Goal: Communication & Community: Answer question/provide support

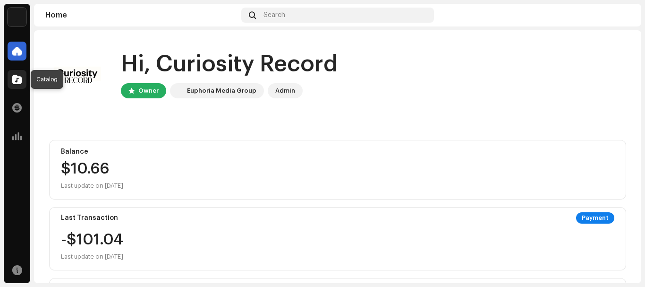
click at [20, 80] on span at bounding box center [16, 80] width 9 height 8
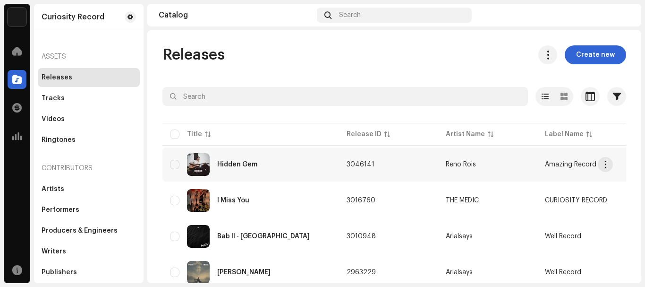
click at [344, 157] on td "3046141" at bounding box center [388, 164] width 99 height 34
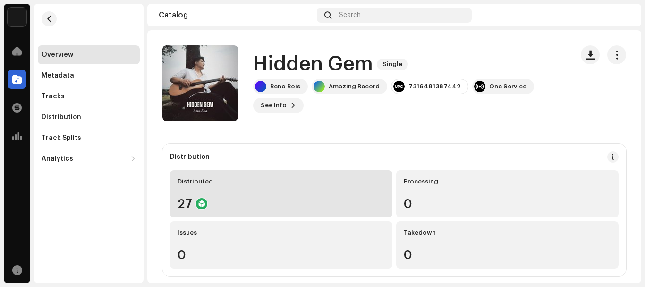
click at [294, 181] on div "Distributed" at bounding box center [281, 182] width 207 height 8
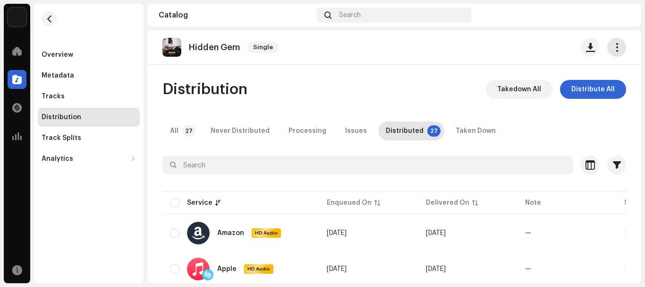
click at [608, 54] on button "button" at bounding box center [617, 47] width 19 height 19
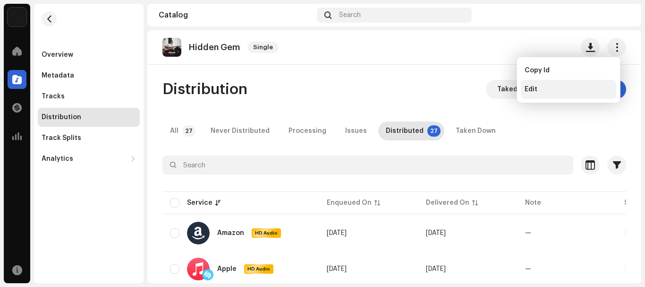
click at [554, 94] on div "Edit" at bounding box center [568, 89] width 95 height 19
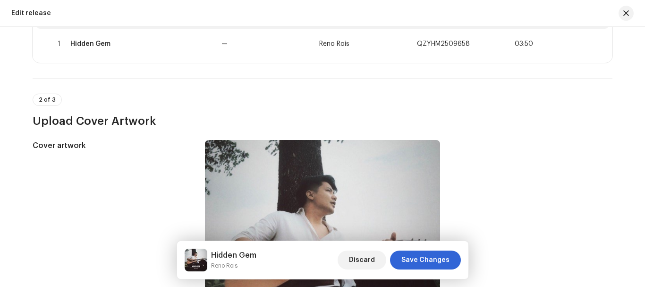
scroll to position [146, 0]
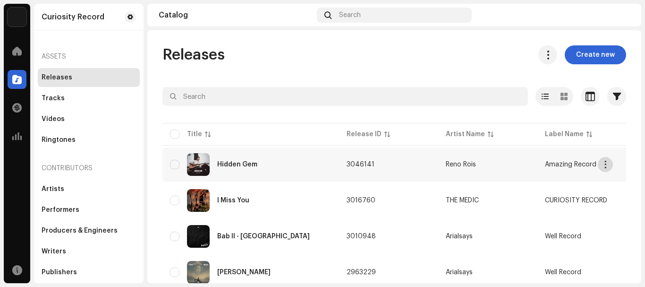
click at [610, 165] on button "button" at bounding box center [605, 164] width 15 height 15
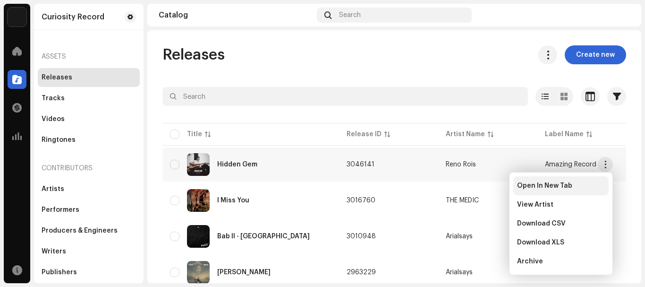
click at [516, 182] on div "Open In New Tab" at bounding box center [561, 185] width 95 height 19
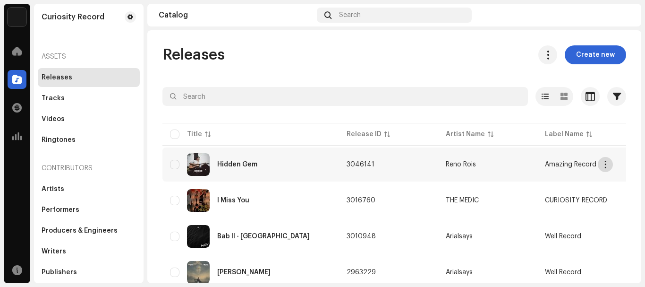
click at [610, 165] on button "button" at bounding box center [605, 164] width 15 height 15
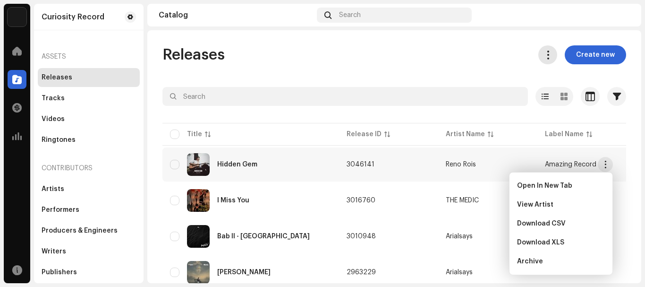
click at [550, 57] on span at bounding box center [548, 55] width 9 height 8
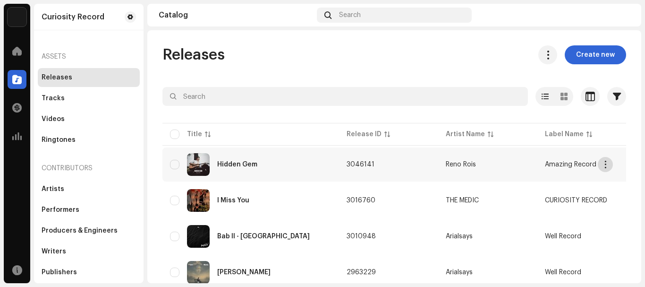
click at [601, 163] on button "button" at bounding box center [605, 164] width 15 height 15
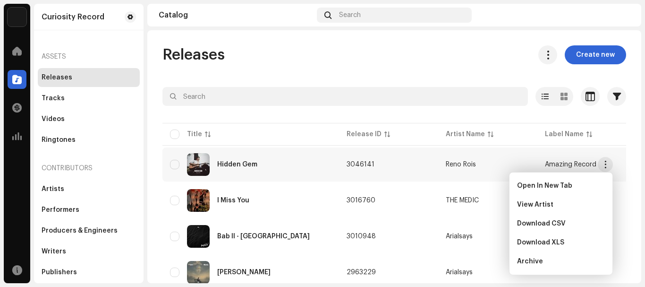
click at [447, 155] on td "Reno Rois" at bounding box center [487, 164] width 99 height 34
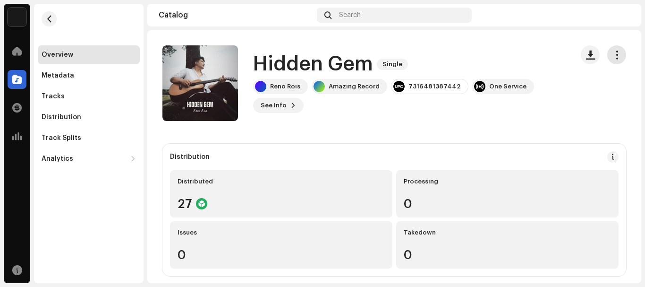
click at [611, 60] on button "button" at bounding box center [617, 54] width 19 height 19
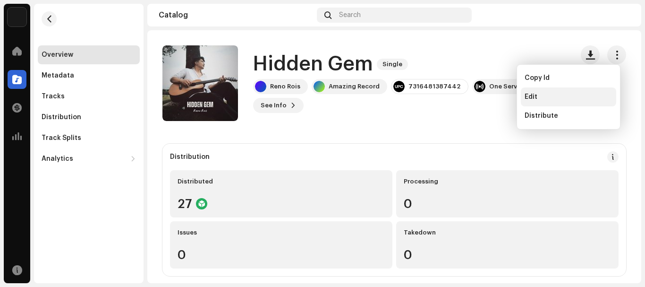
click at [579, 102] on div "Edit" at bounding box center [568, 96] width 95 height 19
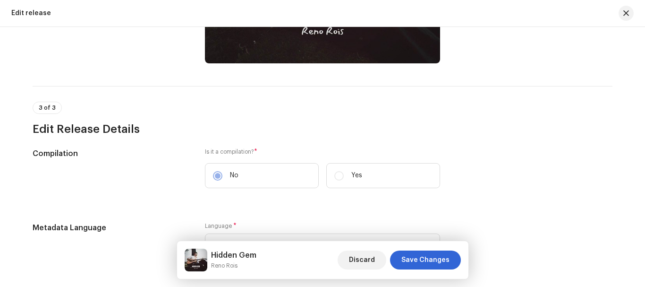
scroll to position [227, 0]
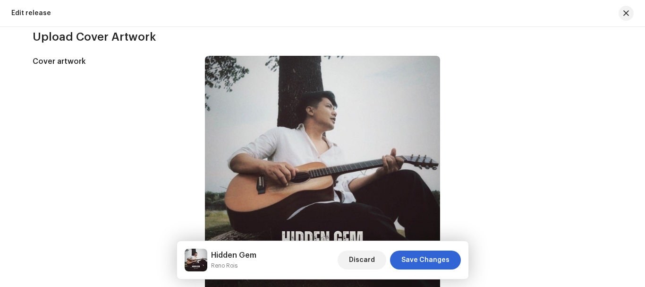
click at [643, 24] on div "Edit release" at bounding box center [322, 13] width 645 height 27
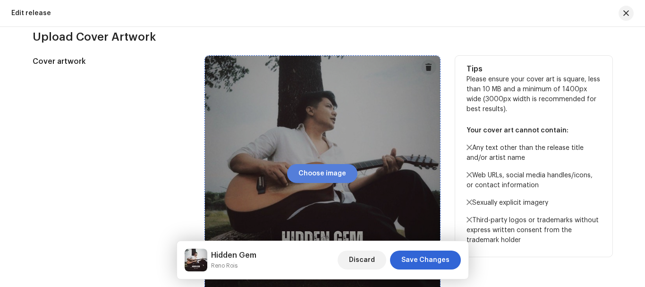
click at [331, 167] on span "Choose image" at bounding box center [323, 173] width 48 height 19
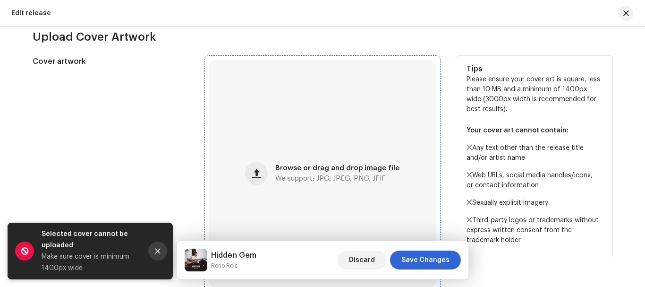
click at [153, 253] on button "Close" at bounding box center [157, 250] width 19 height 19
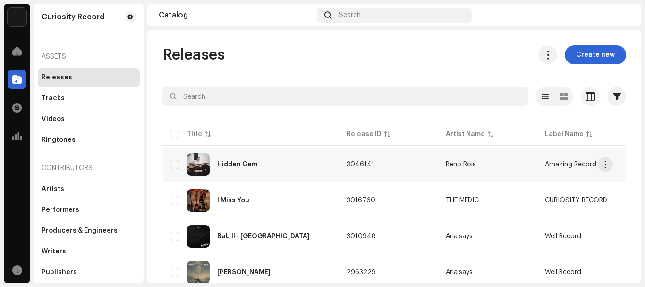
click at [339, 160] on td "3046141" at bounding box center [388, 164] width 99 height 34
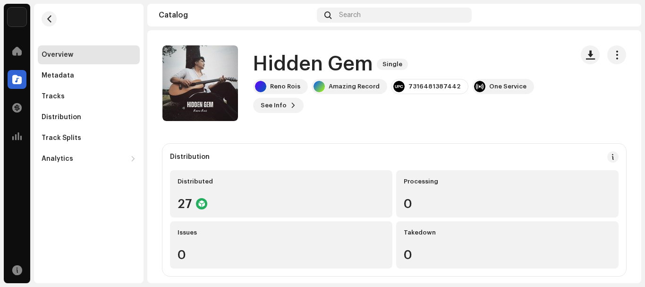
click at [645, 202] on div "Curiosity Record Home Catalog Transactions Analytics Resources Overview Metadat…" at bounding box center [322, 143] width 645 height 287
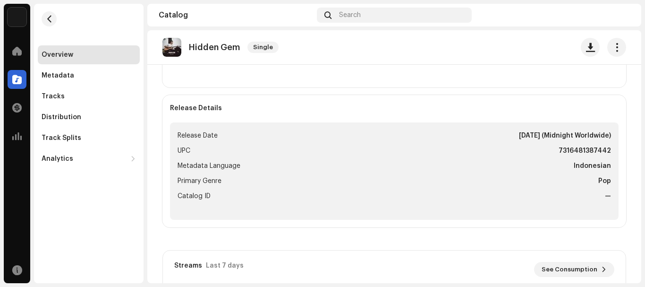
scroll to position [332, 0]
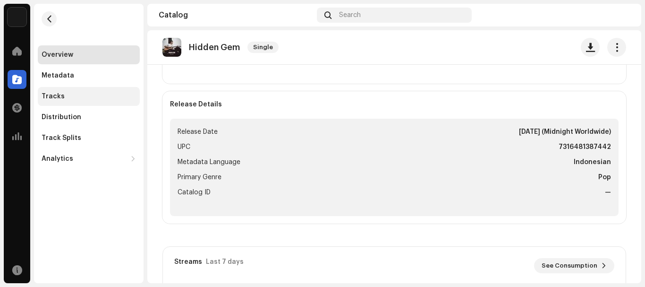
click at [56, 96] on div "Tracks" at bounding box center [53, 97] width 23 height 8
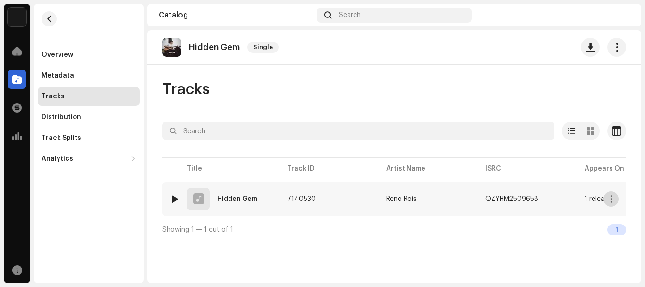
click at [609, 200] on span "button" at bounding box center [611, 199] width 7 height 8
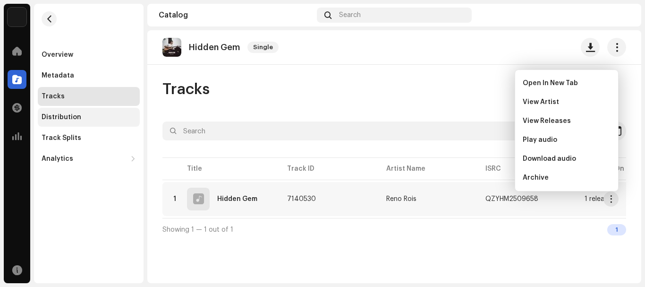
click at [80, 120] on div "Distribution" at bounding box center [89, 117] width 95 height 8
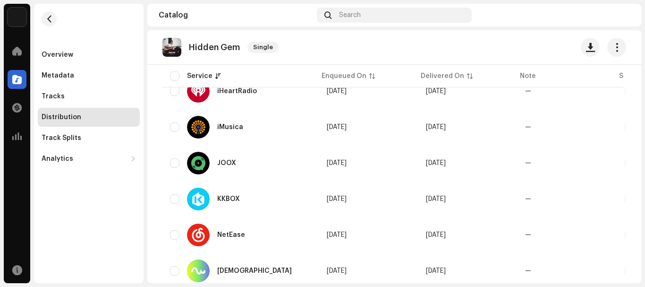
scroll to position [416, 0]
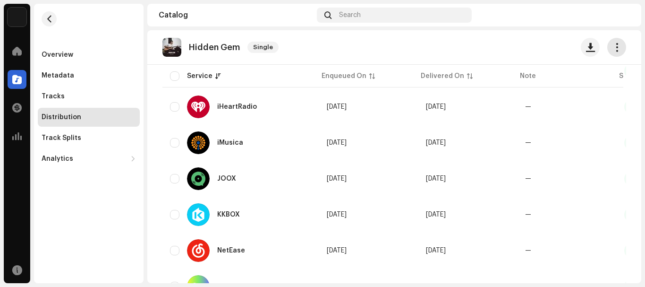
click at [613, 43] on span "button" at bounding box center [617, 47] width 9 height 8
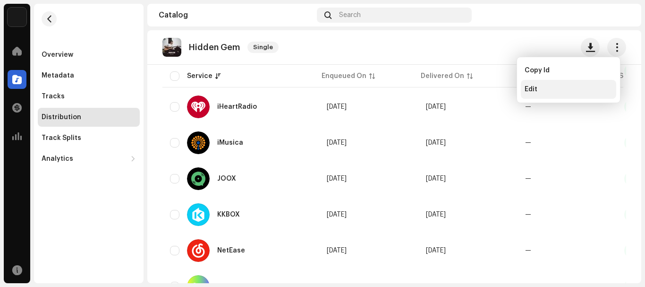
click at [576, 84] on div "Edit" at bounding box center [568, 89] width 95 height 19
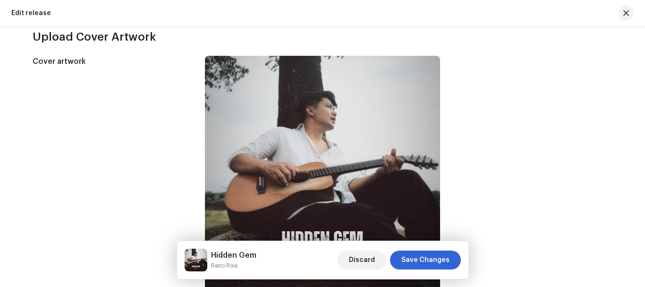
scroll to position [455, 0]
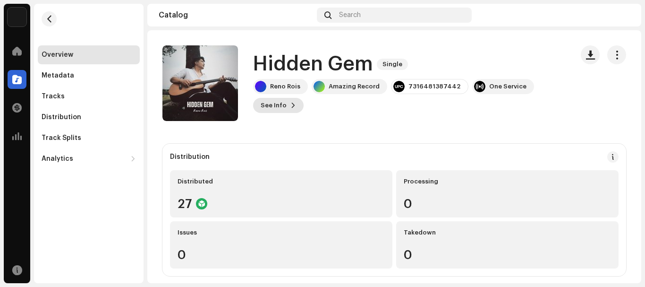
click at [270, 104] on span "See Info" at bounding box center [274, 105] width 26 height 19
click at [483, 135] on div "Hidden Gem 3046141 Metadata Distribution Metadata Language Indonesian Release T…" at bounding box center [322, 143] width 645 height 287
click at [54, 14] on button "button" at bounding box center [49, 18] width 15 height 15
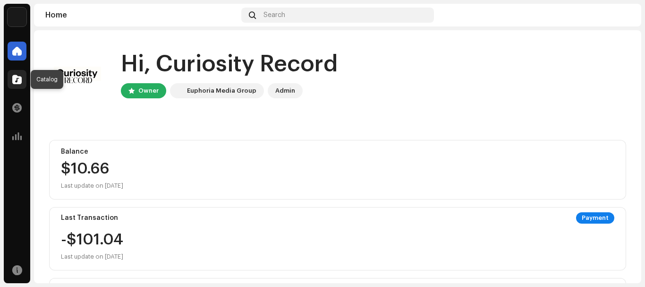
click at [9, 80] on div at bounding box center [17, 79] width 19 height 19
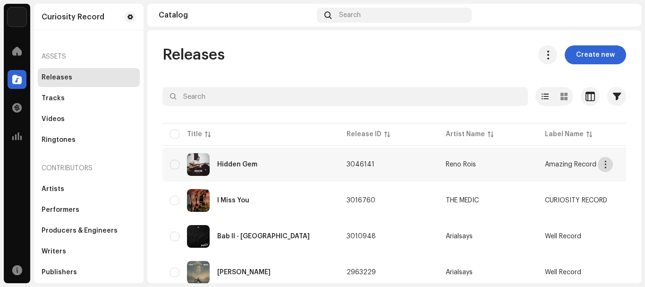
click at [603, 163] on span "button" at bounding box center [605, 165] width 7 height 8
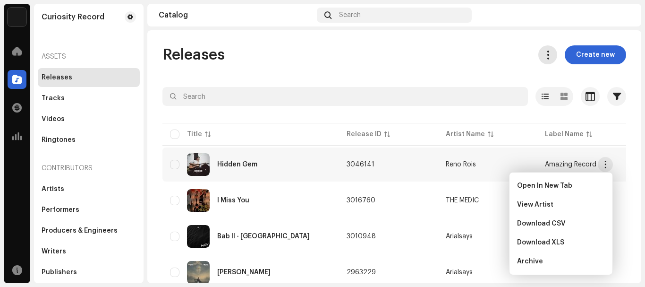
click at [544, 58] on span at bounding box center [548, 55] width 9 height 8
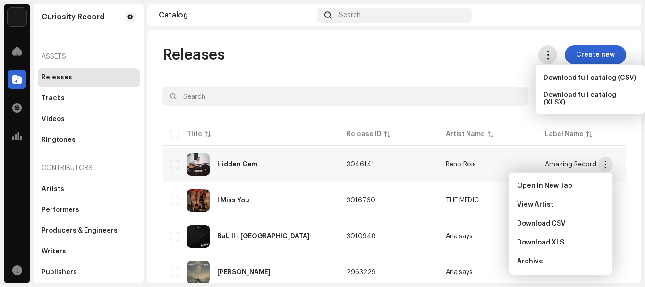
click at [544, 58] on span at bounding box center [548, 55] width 9 height 8
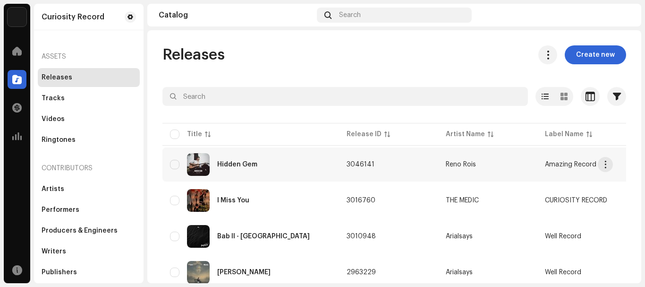
click at [544, 170] on td "Amazing Record" at bounding box center [587, 164] width 99 height 34
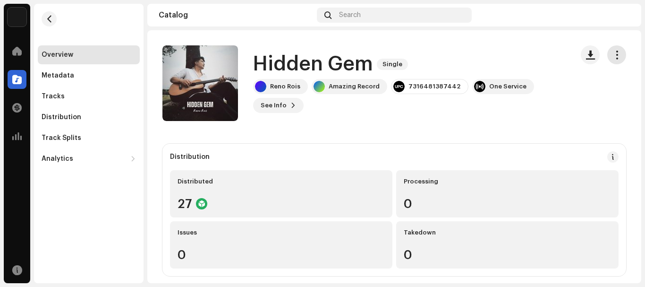
click at [615, 57] on span "button" at bounding box center [617, 55] width 9 height 8
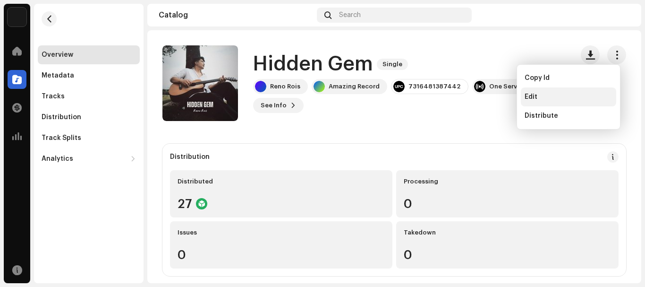
click at [547, 101] on div "Edit" at bounding box center [568, 96] width 95 height 19
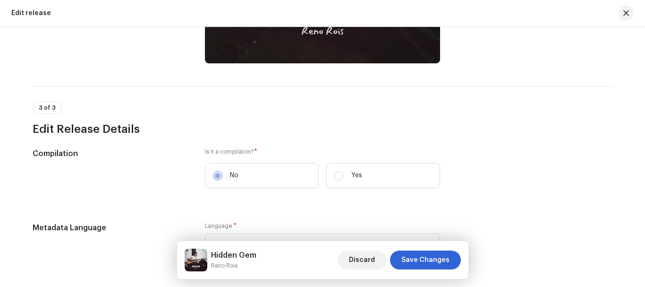
scroll to position [227, 0]
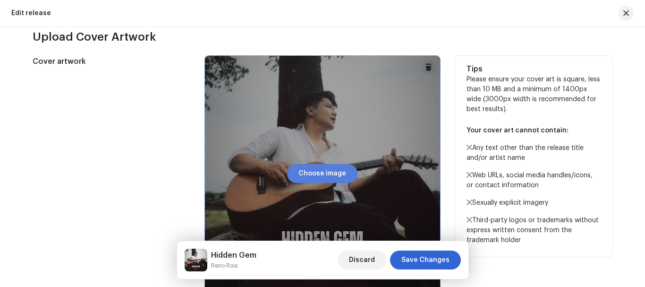
click at [318, 176] on span "Choose image" at bounding box center [323, 173] width 48 height 19
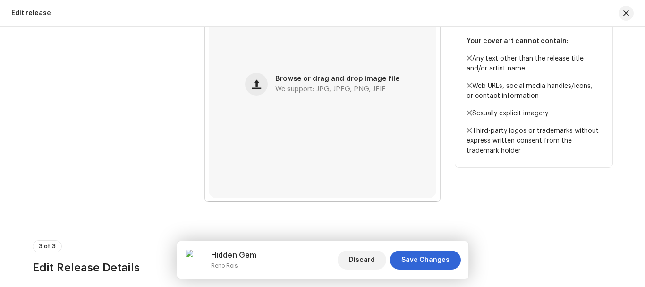
scroll to position [333, 0]
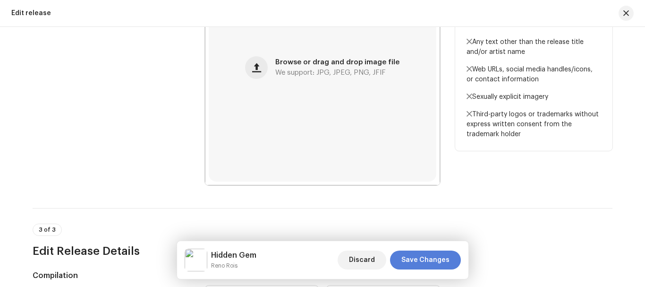
click at [419, 264] on span "Save Changes" at bounding box center [426, 259] width 48 height 19
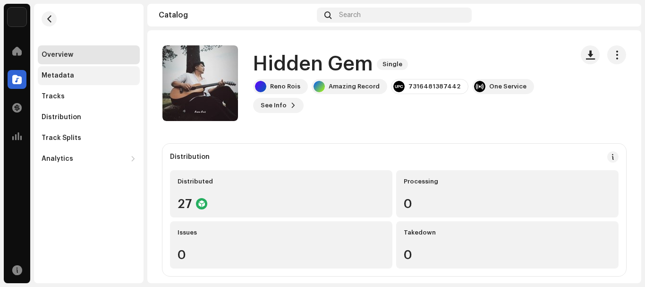
click at [48, 76] on div "Metadata" at bounding box center [58, 76] width 33 height 8
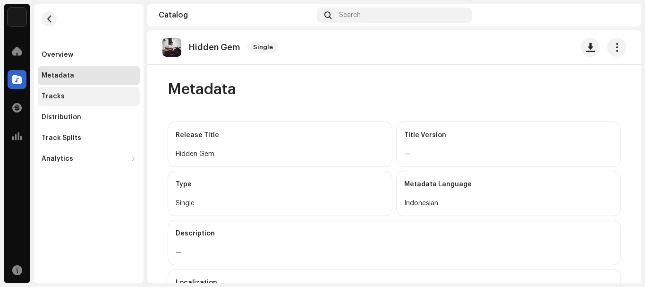
click at [52, 95] on div "Tracks" at bounding box center [53, 97] width 23 height 8
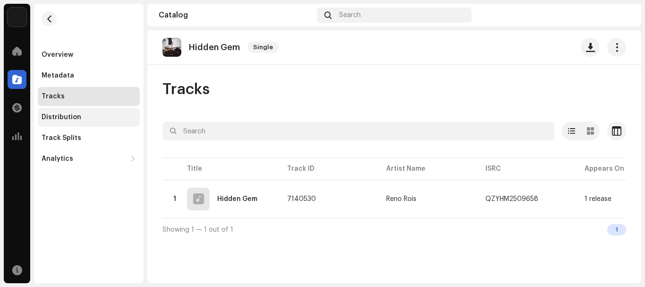
click at [54, 111] on div "Distribution" at bounding box center [89, 117] width 102 height 19
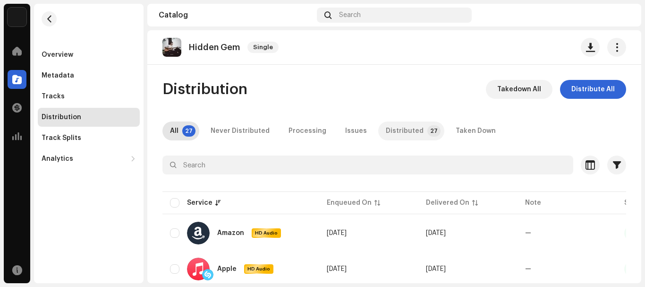
click at [386, 134] on div "Distributed" at bounding box center [405, 130] width 38 height 19
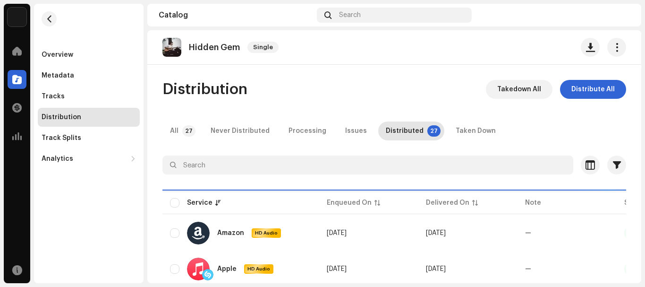
click at [386, 134] on div "Distributed" at bounding box center [405, 130] width 38 height 19
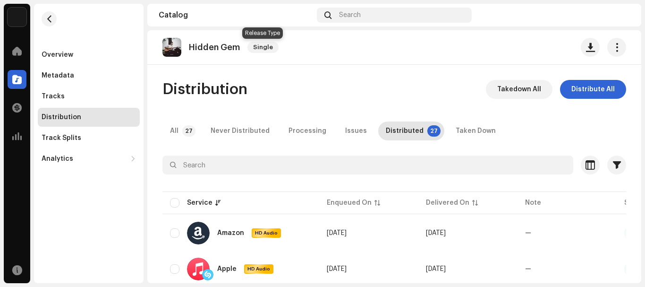
click at [262, 50] on span "Single" at bounding box center [263, 47] width 31 height 11
click at [186, 132] on p-badge "27" at bounding box center [188, 130] width 13 height 11
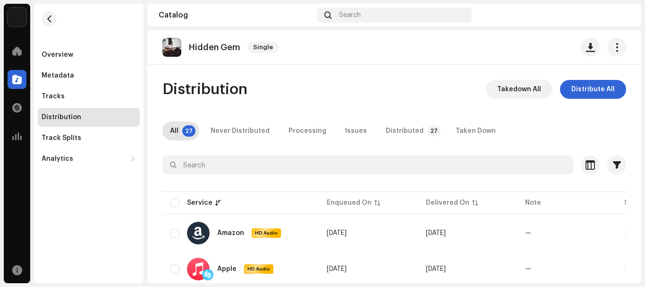
click at [171, 42] on img at bounding box center [172, 47] width 19 height 19
click at [66, 100] on div "Tracks" at bounding box center [89, 96] width 102 height 19
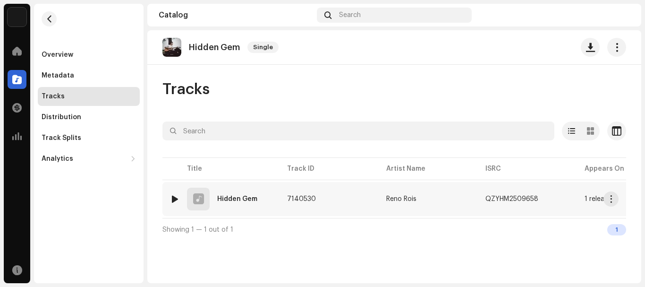
click at [241, 207] on div "1 Hidden Gem" at bounding box center [221, 199] width 102 height 23
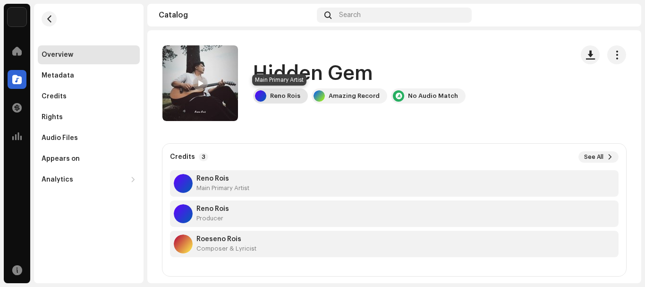
click at [294, 93] on div "Reno Rois" at bounding box center [285, 96] width 30 height 8
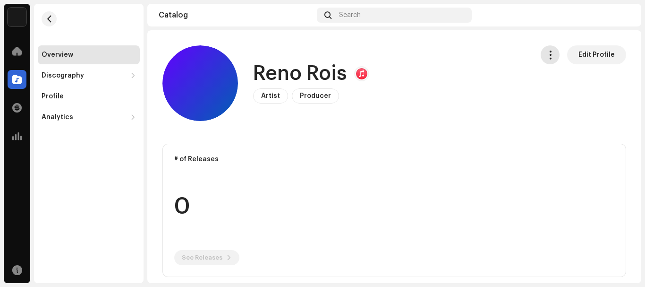
click at [550, 58] on span "button" at bounding box center [550, 55] width 9 height 8
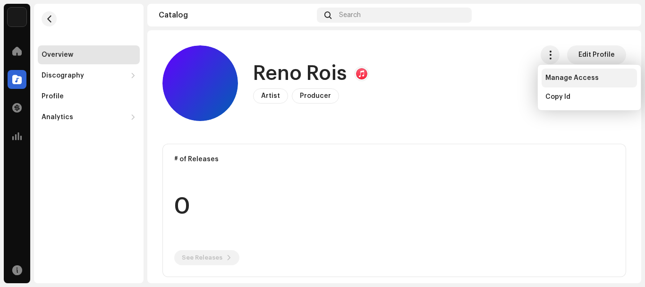
click at [552, 76] on span "Manage Access" at bounding box center [572, 78] width 53 height 8
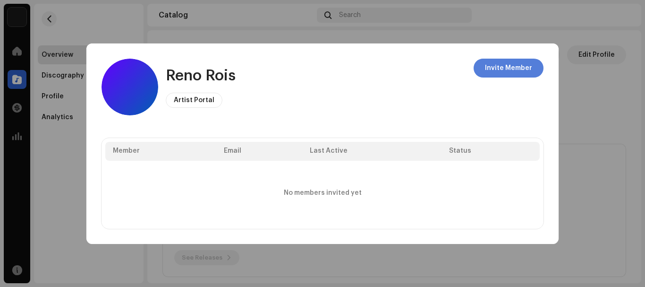
click at [521, 67] on span "Invite Member" at bounding box center [508, 68] width 47 height 19
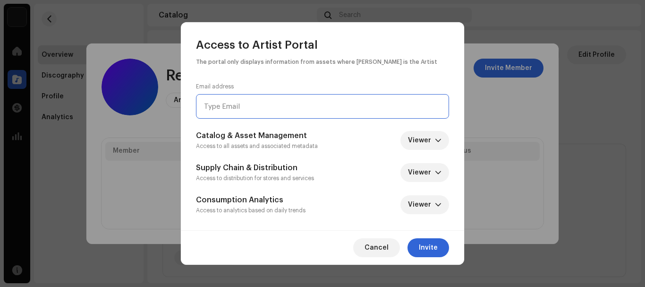
click at [411, 118] on input "email" at bounding box center [322, 106] width 253 height 25
type input "roisreno@gmail.com"
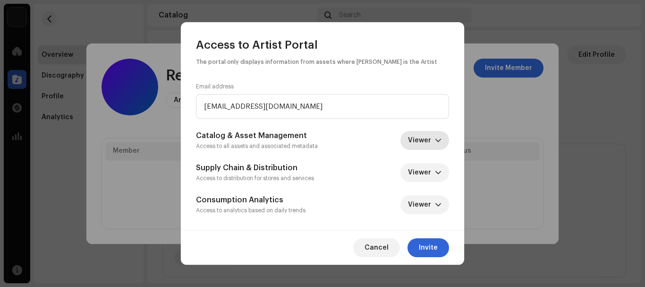
click at [421, 135] on span "Viewer" at bounding box center [421, 140] width 27 height 19
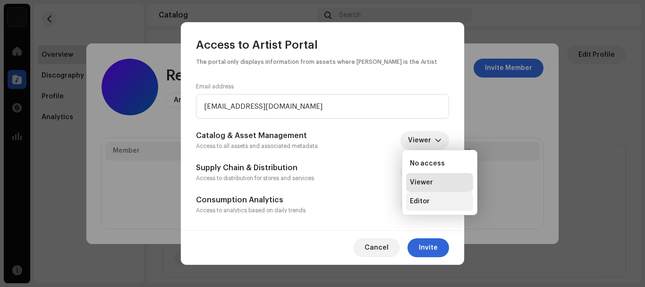
click at [425, 199] on span "Editor" at bounding box center [420, 201] width 20 height 9
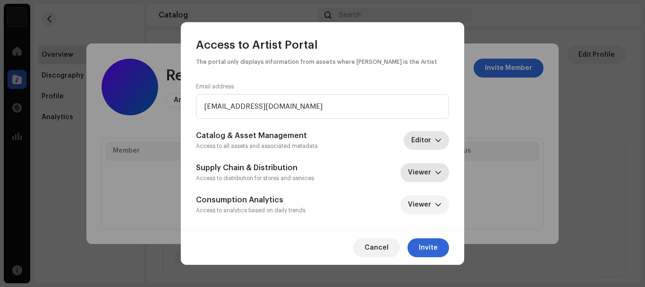
click at [425, 168] on span "Viewer" at bounding box center [421, 172] width 27 height 19
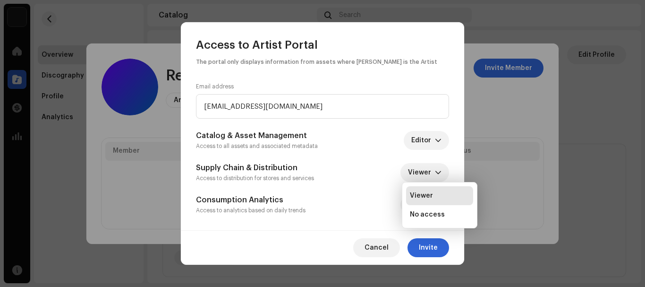
click at [430, 195] on span "Viewer" at bounding box center [421, 195] width 23 height 9
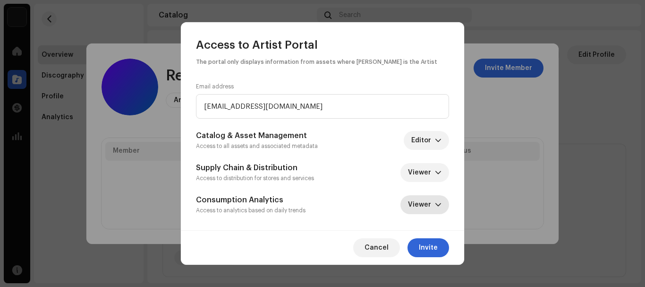
click at [430, 200] on span "Viewer" at bounding box center [421, 204] width 27 height 19
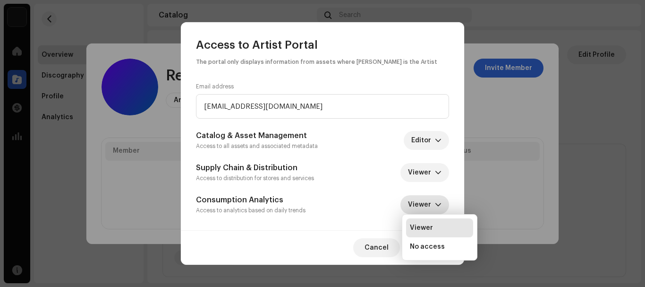
click at [430, 200] on span "Viewer" at bounding box center [421, 204] width 27 height 19
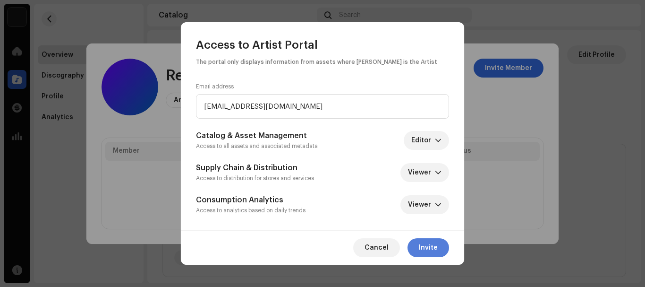
click at [430, 242] on span "Invite" at bounding box center [428, 247] width 19 height 19
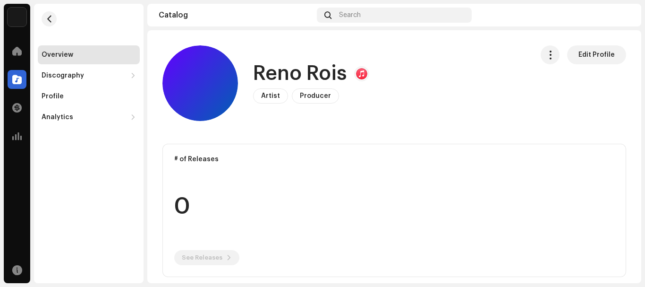
click at [360, 74] on div at bounding box center [361, 73] width 11 height 11
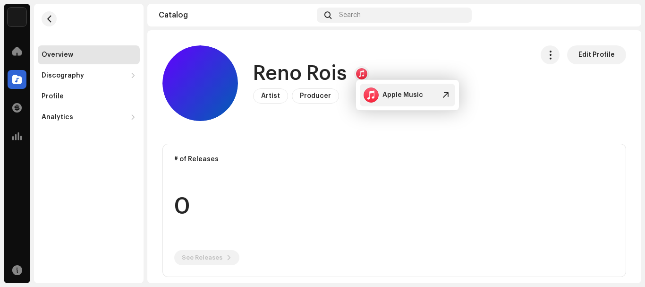
click at [373, 90] on div at bounding box center [371, 94] width 15 height 15
click at [548, 56] on span "button" at bounding box center [550, 55] width 9 height 8
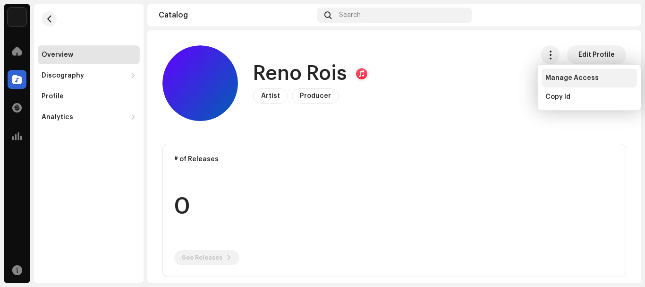
click at [559, 73] on div "Manage Access" at bounding box center [589, 78] width 95 height 19
